Goal: Transaction & Acquisition: Purchase product/service

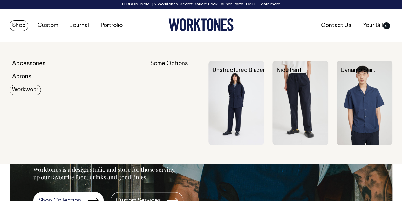
click at [25, 88] on link "Workwear" at bounding box center [25, 90] width 31 height 10
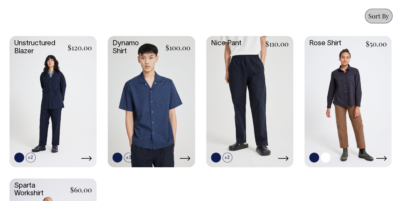
scroll to position [333, 0]
click at [346, 89] on link at bounding box center [348, 100] width 87 height 129
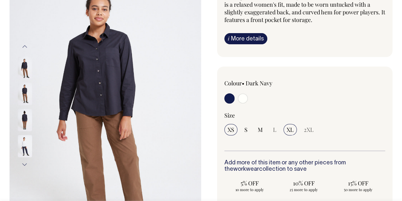
scroll to position [81, 0]
click at [289, 129] on span "XL" at bounding box center [290, 129] width 7 height 8
click at [289, 129] on input "XL" at bounding box center [290, 128] width 13 height 11
radio input "true"
select select "XL"
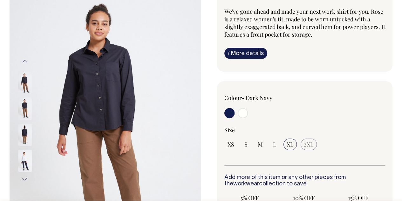
scroll to position [66, 0]
click at [308, 143] on span "2XL" at bounding box center [309, 145] width 10 height 8
click at [287, 143] on span "XL" at bounding box center [290, 145] width 7 height 8
click at [287, 143] on input "XL" at bounding box center [290, 144] width 13 height 11
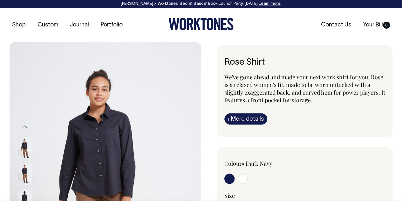
scroll to position [0, 0]
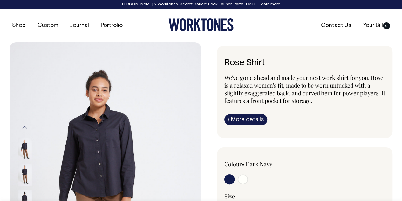
click at [245, 114] on link "i More details" at bounding box center [246, 119] width 43 height 11
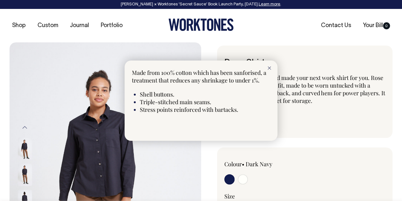
click at [297, 101] on div at bounding box center [201, 100] width 402 height 201
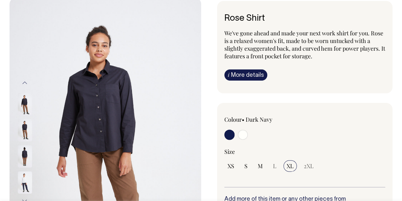
scroll to position [44, 0]
